Goal: Task Accomplishment & Management: Complete application form

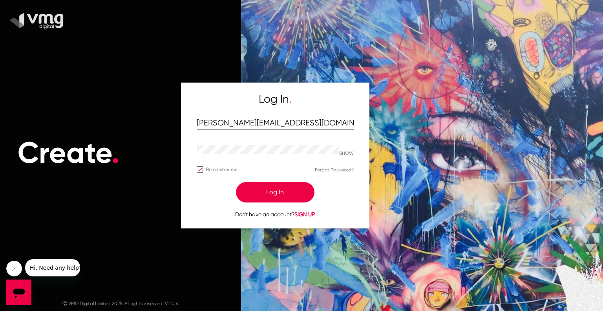
click at [270, 192] on button "Log In" at bounding box center [275, 192] width 79 height 20
click at [268, 190] on button "Log In" at bounding box center [275, 192] width 79 height 20
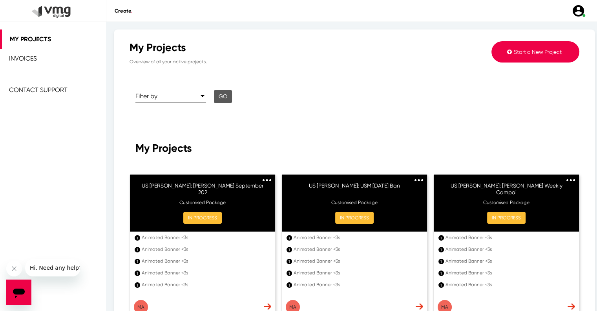
click at [512, 47] on button "Start a New Project" at bounding box center [536, 51] width 88 height 21
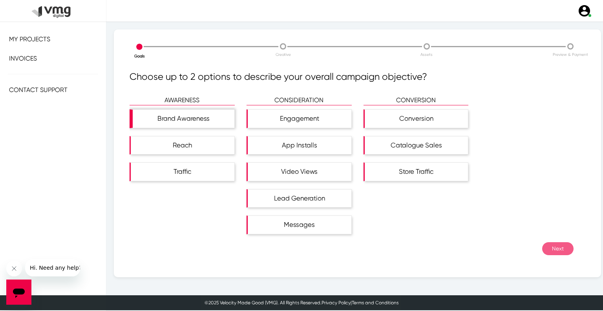
drag, startPoint x: 219, startPoint y: 118, endPoint x: 218, endPoint y: 129, distance: 10.6
click at [219, 118] on div "Brand Awareness" at bounding box center [183, 119] width 104 height 18
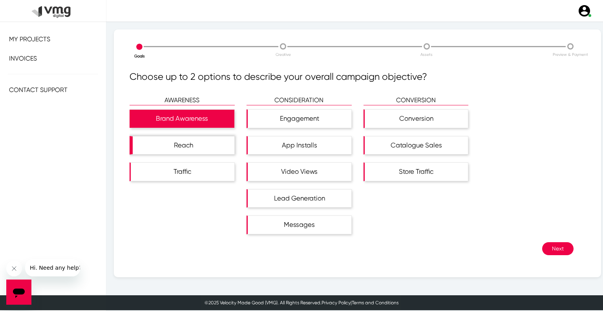
click at [211, 150] on div "Reach" at bounding box center [184, 145] width 102 height 18
click at [542, 245] on button "Next" at bounding box center [557, 248] width 31 height 13
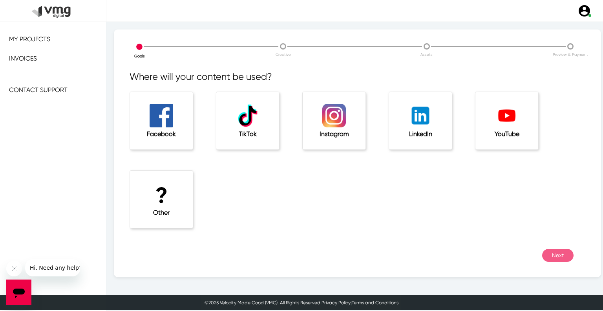
scroll to position [2, 0]
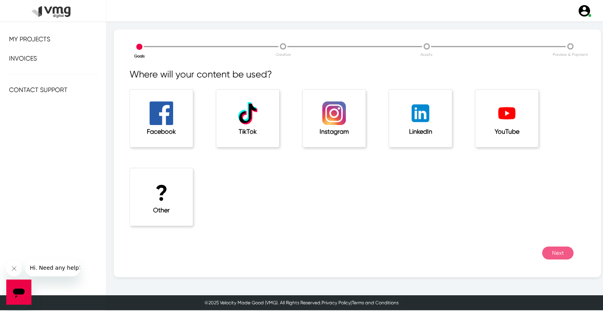
click at [179, 204] on div "? Other" at bounding box center [161, 196] width 63 height 57
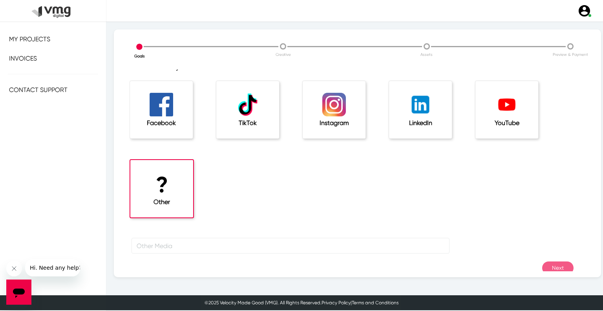
scroll to position [26, 0]
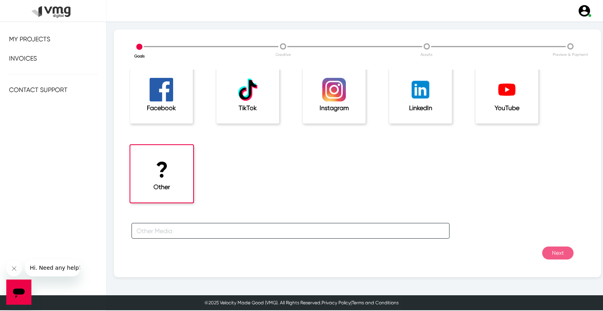
click at [198, 228] on input "text" at bounding box center [291, 231] width 318 height 16
type input "For [PERSON_NAME] Campaign"
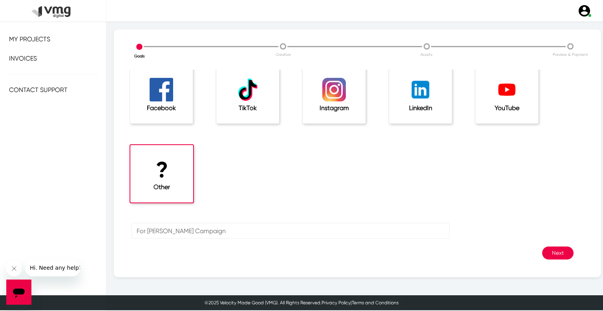
click at [554, 248] on button "Next" at bounding box center [557, 252] width 31 height 13
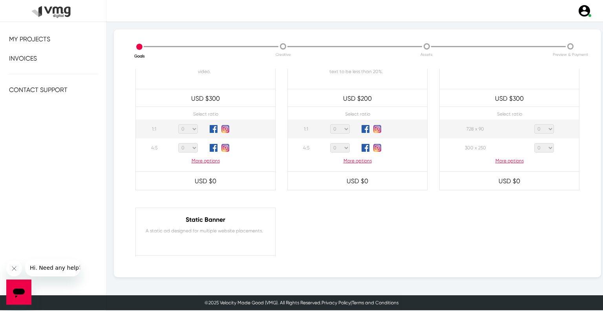
scroll to position [393, 0]
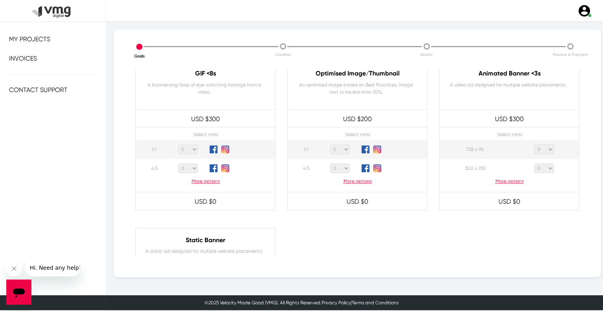
click at [508, 180] on p "More options" at bounding box center [509, 180] width 139 height 7
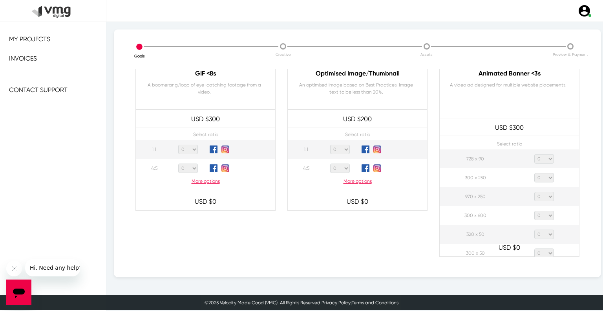
click at [541, 157] on select "0 1 2 3 4 5 6 7 8 9 10 11 12 13 14 15 16 17 18 19 20" at bounding box center [544, 158] width 20 height 9
select select "1"
click at [534, 154] on select "0 1 2 3 4 5 6 7 8 9 10 11 12 13 14 15 16 17 18 19 20" at bounding box center [544, 158] width 20 height 9
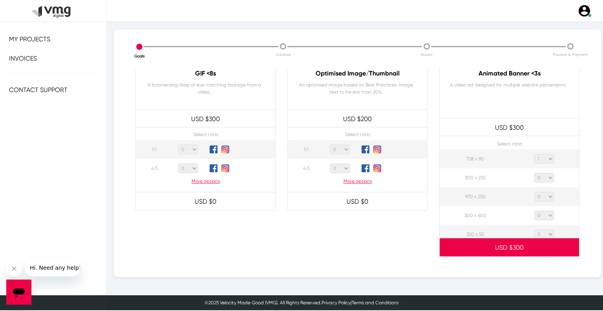
click at [543, 175] on select "0 1 2 3 4 5 6 7 8 9 10 11 12 13 14 15 16 17 18 19 20" at bounding box center [544, 177] width 20 height 9
select select "1"
click at [534, 173] on select "0 1 2 3 4 5 6 7 8 9 10 11 12 13 14 15 16 17 18 19 20" at bounding box center [544, 177] width 20 height 9
click at [543, 194] on select "0 1 2 3 4 5 6 7 8 9 10 11 12 13 14 15 16 17 18 19 20" at bounding box center [544, 196] width 20 height 9
select select "1"
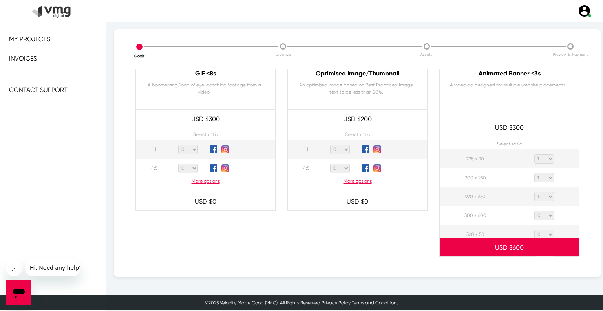
click at [534, 192] on select "0 1 2 3 4 5 6 7 8 9 10 11 12 13 14 15 16 17 18 19 20" at bounding box center [544, 196] width 20 height 9
click at [547, 214] on select "0 1 2 3 4 5 6 7 8 9 10 11 12 13 14 15 16 17 18 19 20" at bounding box center [544, 214] width 20 height 9
click at [534, 210] on select "0 1 2 3 4 5 6 7 8 9 10 11 12 13 14 15 16 17 18 19 20" at bounding box center [544, 214] width 20 height 9
click at [547, 213] on select "0 1 2 3 4 5 6 7 8 9 10 11 12 13 14 15 16 17 18 19 20" at bounding box center [544, 214] width 20 height 9
select select "1"
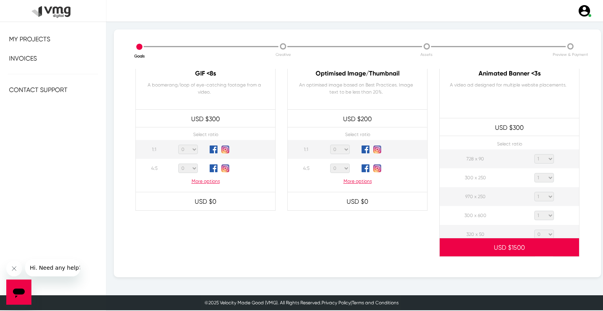
click at [534, 210] on select "0 1 2 3 4 5 6 7 8 9 10 11 12 13 14 15 16 17 18 19 20" at bounding box center [544, 214] width 20 height 9
click at [543, 233] on select "0 1 2 3 4 5 6 7 8 9 10 11 12 13 14 15 16 17 18 19 20" at bounding box center [544, 233] width 20 height 9
select select "1"
click at [534, 229] on select "0 1 2 3 4 5 6 7 8 9 10 11 12 13 14 15 16 17 18 19 20" at bounding box center [544, 233] width 20 height 9
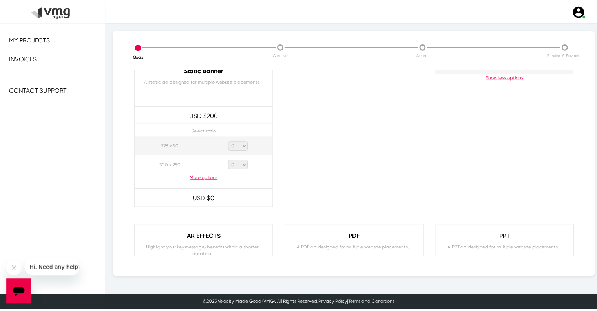
scroll to position [758, 0]
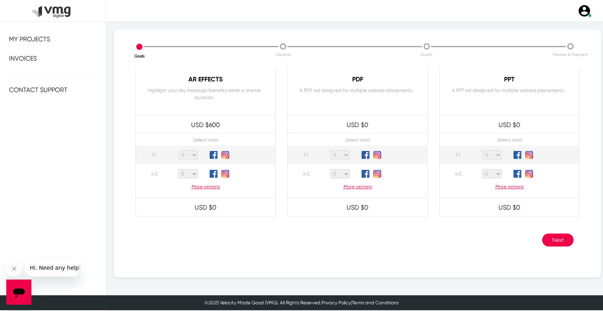
click at [552, 235] on button "Next" at bounding box center [557, 239] width 31 height 13
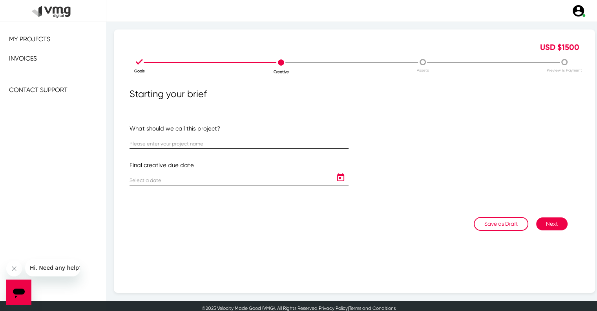
click at [162, 146] on input "text" at bounding box center [239, 144] width 219 height 6
paste input "US [PERSON_NAME]: [PERSON_NAME]'s Marketplace"
type input "US [PERSON_NAME]: [PERSON_NAME]'s Marketplace"
click at [340, 179] on icon "Open calendar" at bounding box center [341, 177] width 13 height 9
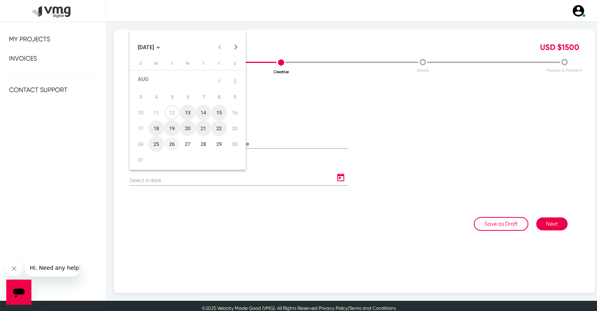
click at [171, 145] on div "26" at bounding box center [172, 144] width 14 height 14
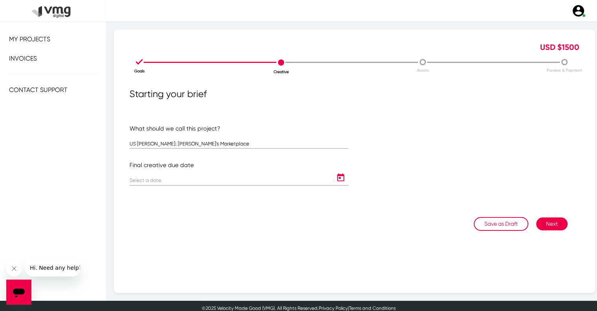
type input "[DATE]"
click at [544, 226] on button "Next" at bounding box center [551, 223] width 31 height 13
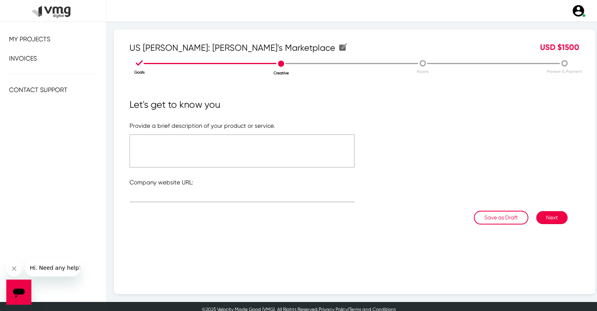
click at [218, 146] on textarea at bounding box center [242, 150] width 225 height 33
type textarea "Please refer to the attached link"
click at [190, 190] on div at bounding box center [242, 194] width 225 height 15
paste input "[URL][DOMAIN_NAME]"
type input "[URL][DOMAIN_NAME]"
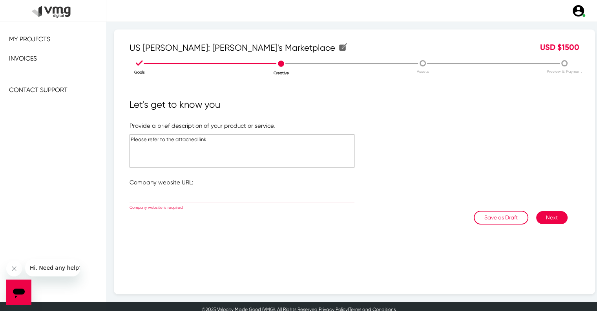
paste input "[URL][DOMAIN_NAME]"
type input "[URL][DOMAIN_NAME]"
click at [543, 216] on button "Next" at bounding box center [551, 217] width 31 height 13
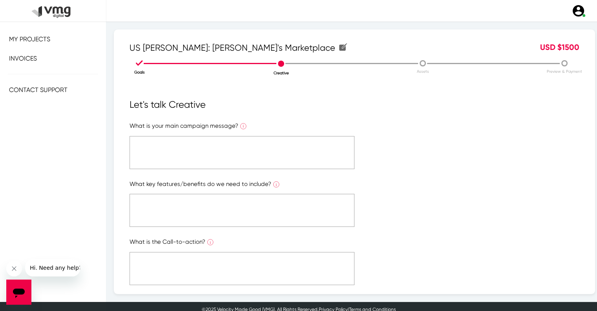
click at [221, 155] on textarea at bounding box center [242, 152] width 225 height 33
type textarea "p"
click at [196, 145] on textarea "Please refer to the attached link" at bounding box center [242, 152] width 225 height 33
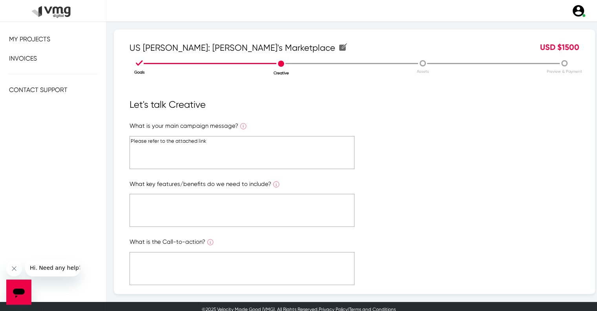
type textarea "Please refer to the attached link"
click at [205, 207] on textarea at bounding box center [242, 210] width 225 height 33
paste textarea "Please refer to the attached link"
type textarea "Please refer to the attached link"
click at [214, 265] on textarea at bounding box center [242, 268] width 225 height 33
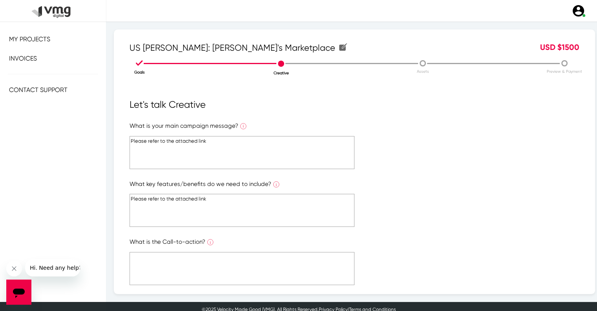
paste textarea "Please refer to the attached link"
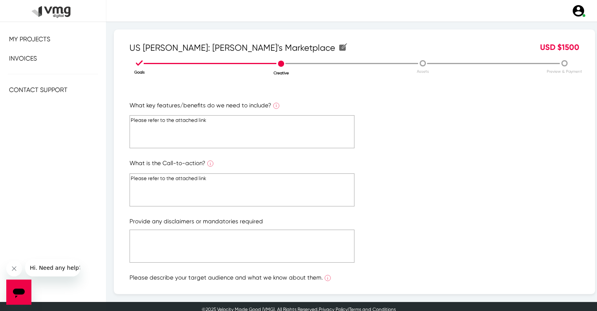
scroll to position [118, 0]
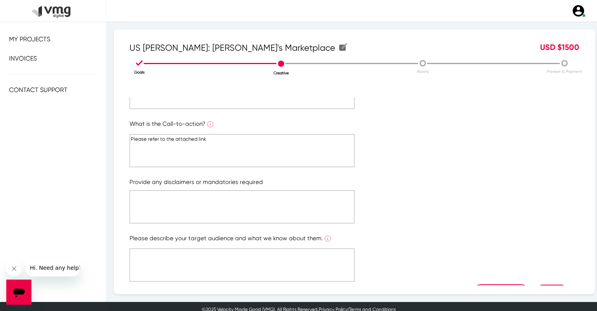
type textarea "Please refer to the attached link"
click at [195, 199] on textarea at bounding box center [242, 206] width 225 height 33
paste textarea "Please refer to the attached link"
type textarea "Please refer to the attached link"
click at [203, 265] on textarea at bounding box center [242, 264] width 225 height 33
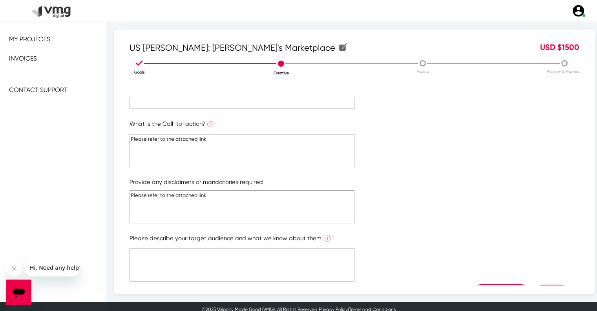
paste textarea "Please refer to the attached link"
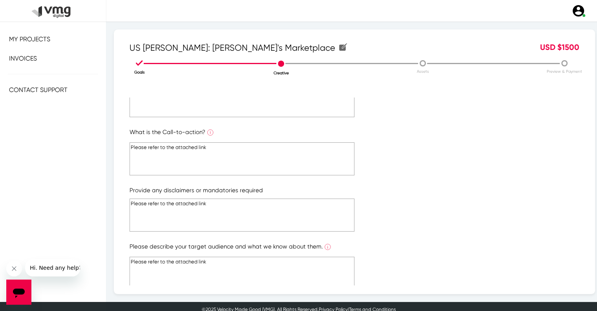
scroll to position [141, 0]
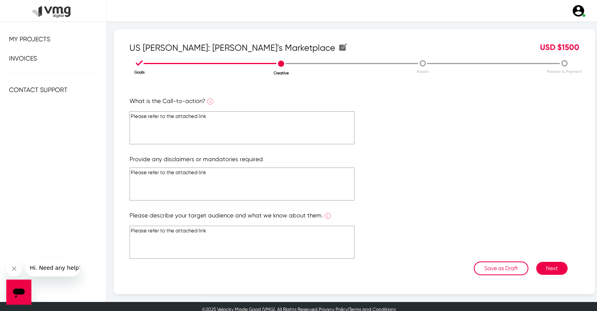
type textarea "Please refer to the attached link"
click at [539, 265] on button "Next" at bounding box center [551, 268] width 31 height 13
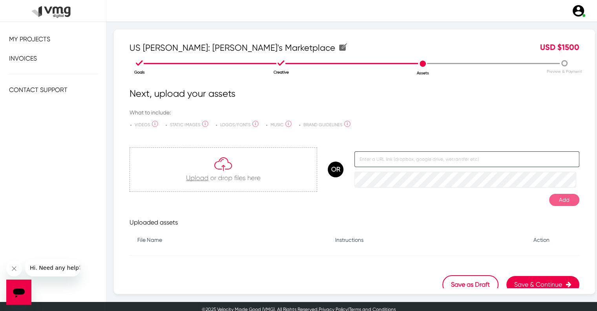
click at [363, 157] on input "text" at bounding box center [467, 159] width 225 height 16
paste input "[URL][DOMAIN_NAME]"
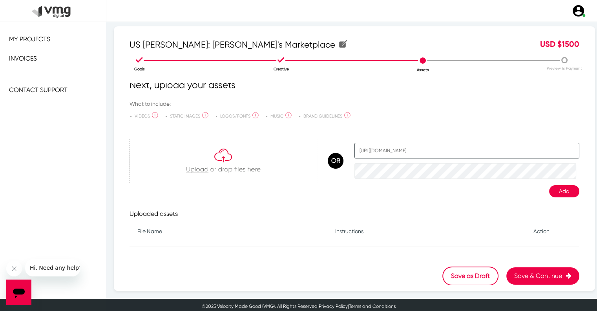
scroll to position [5, 0]
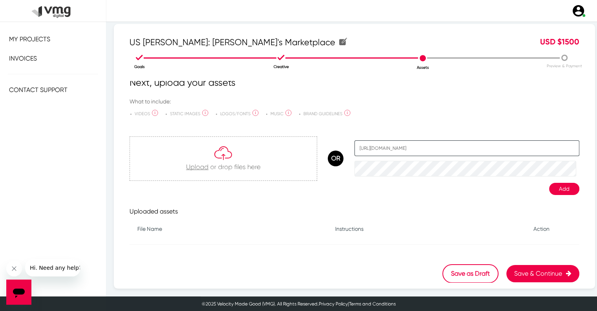
type input "[URL][DOMAIN_NAME]"
click at [560, 186] on button "Add" at bounding box center [564, 189] width 30 height 12
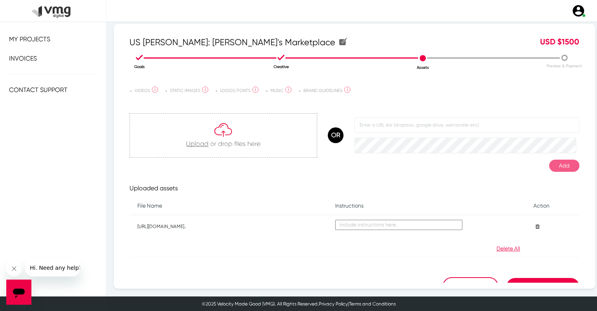
scroll to position [41, 0]
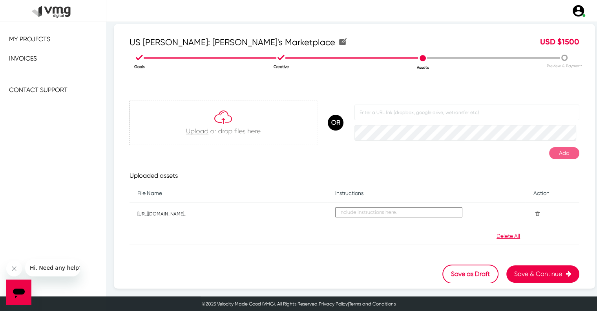
click at [536, 270] on button "Save & Continue" at bounding box center [543, 273] width 73 height 17
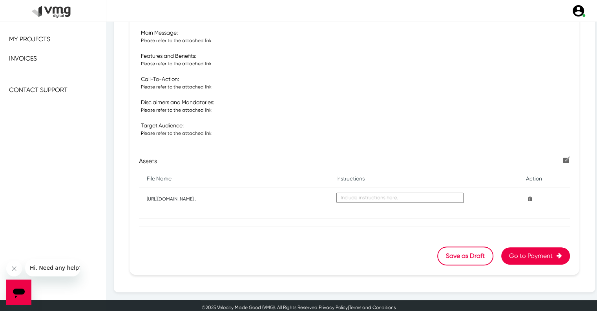
scroll to position [244, 0]
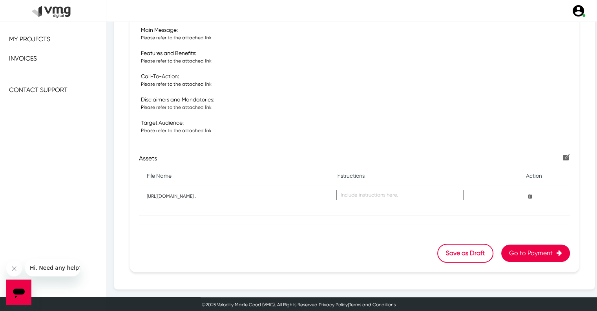
click at [512, 251] on button "Go to Payment" at bounding box center [535, 252] width 69 height 17
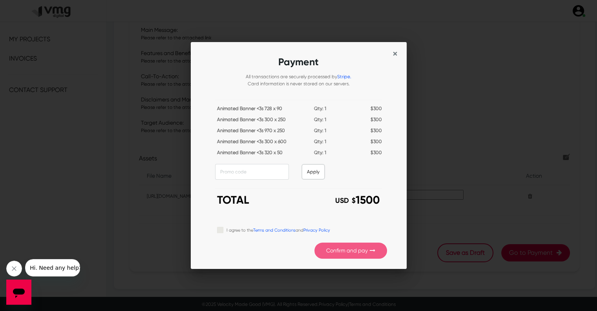
scroll to position [0, 0]
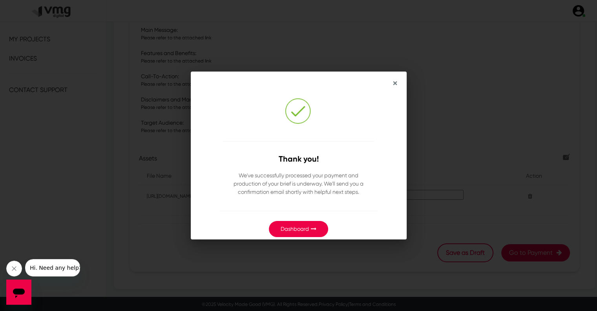
click at [152, 258] on div "× Thank you! We've successfully processed your payment and production of your b…" at bounding box center [298, 155] width 597 height 311
